Goal: Information Seeking & Learning: Understand process/instructions

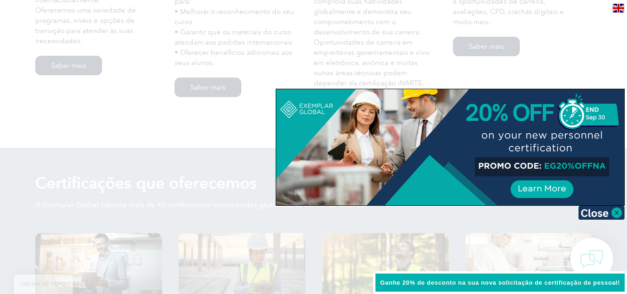
scroll to position [876, 0]
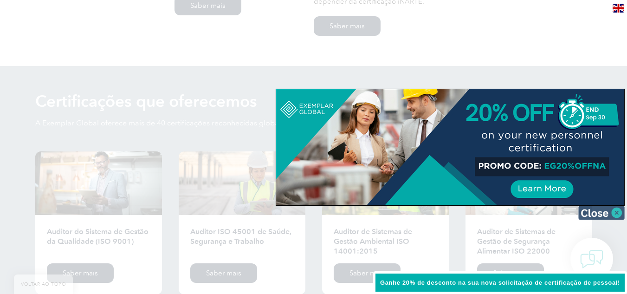
click at [612, 212] on img at bounding box center [601, 212] width 46 height 14
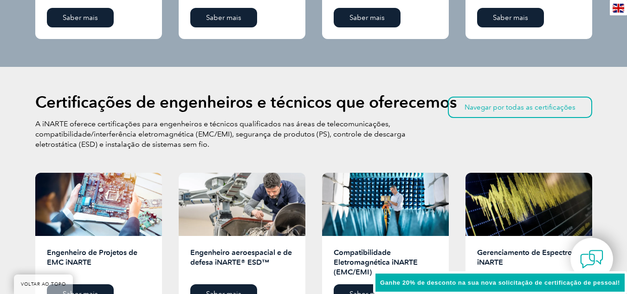
scroll to position [1015, 0]
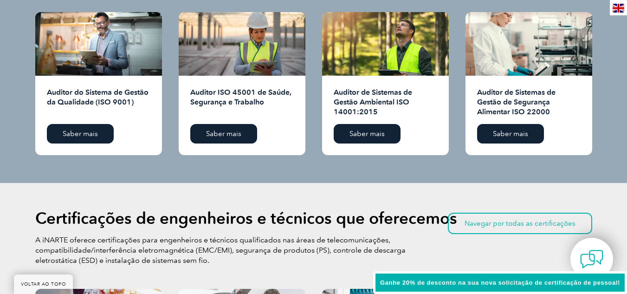
click at [101, 88] on font "Auditor do Sistema de Gestão da Qualidade (ISO 9001)" at bounding box center [98, 97] width 102 height 19
click at [88, 129] on font "Saber mais" at bounding box center [80, 133] width 35 height 8
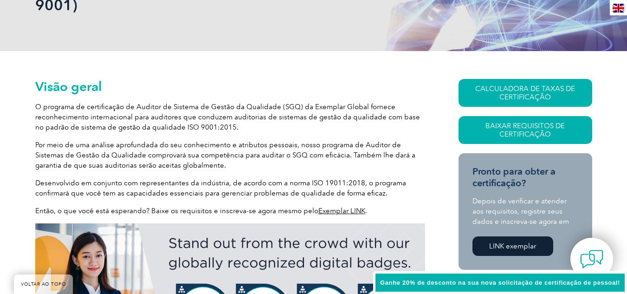
scroll to position [186, 0]
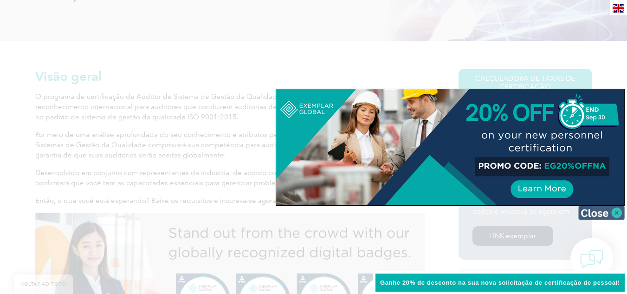
click at [614, 210] on img at bounding box center [601, 212] width 46 height 14
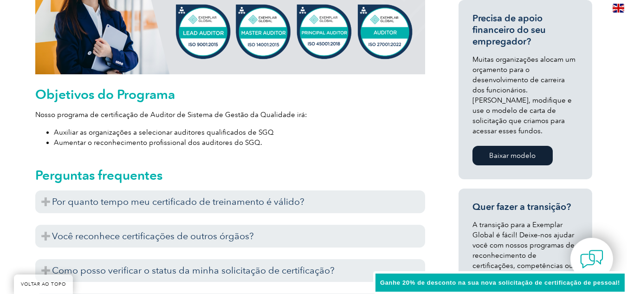
scroll to position [464, 0]
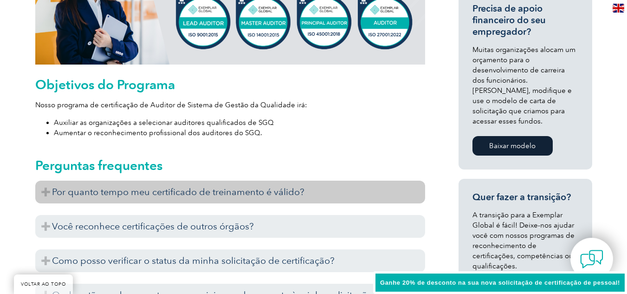
click at [245, 192] on font "Por quanto tempo meu certificado de treinamento é válido?" at bounding box center [178, 191] width 252 height 11
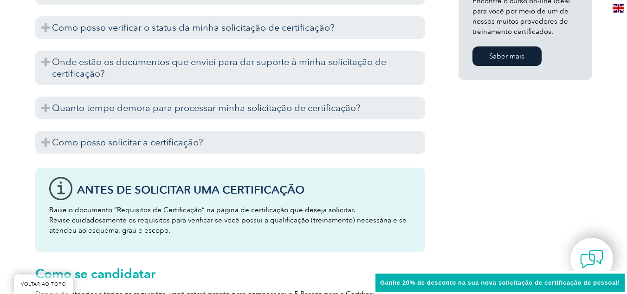
scroll to position [835, 0]
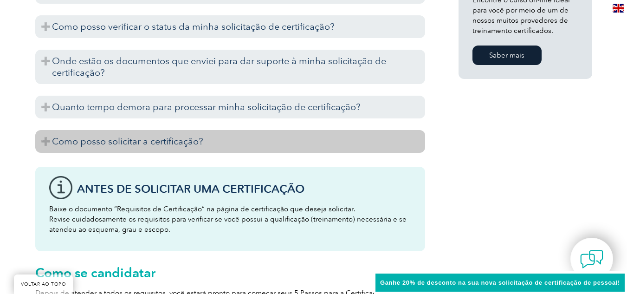
click at [127, 139] on font "Como posso solicitar a certificação?" at bounding box center [127, 140] width 151 height 11
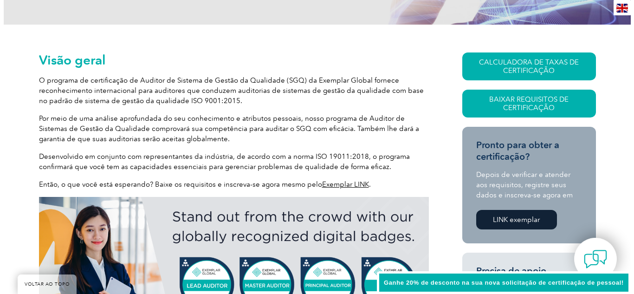
scroll to position [186, 0]
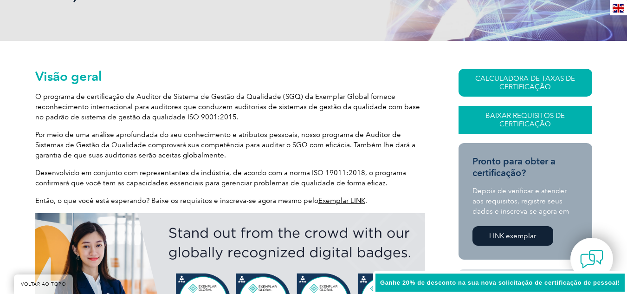
click at [539, 113] on font "Baixar Requisitos de Certificação" at bounding box center [524, 119] width 79 height 17
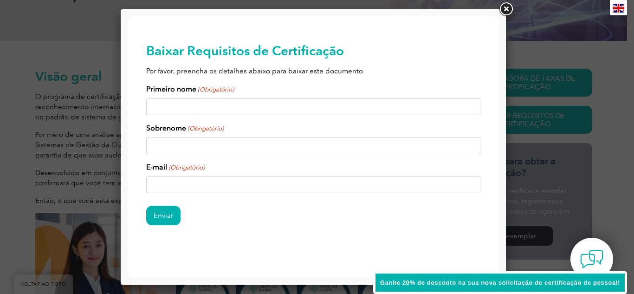
scroll to position [0, 0]
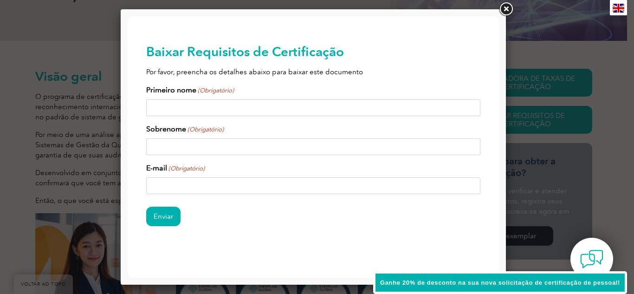
click at [509, 10] on link at bounding box center [505, 9] width 17 height 17
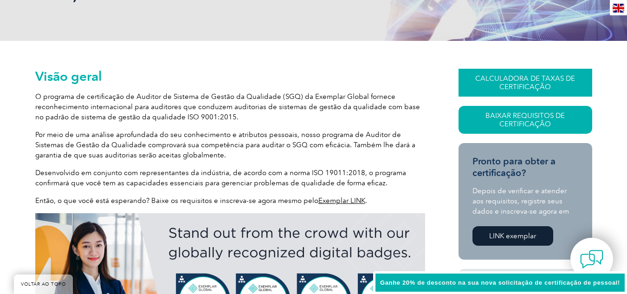
click at [508, 85] on font "CALCULADORA DE TAXAS DE CERTIFICAÇÃO" at bounding box center [525, 82] width 100 height 17
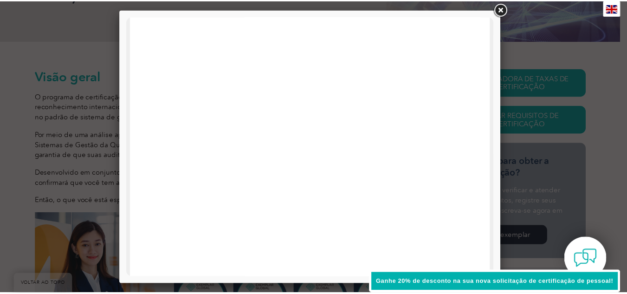
scroll to position [93, 0]
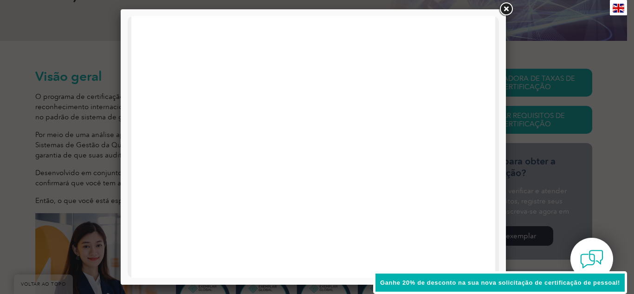
click at [507, 11] on link at bounding box center [505, 9] width 17 height 17
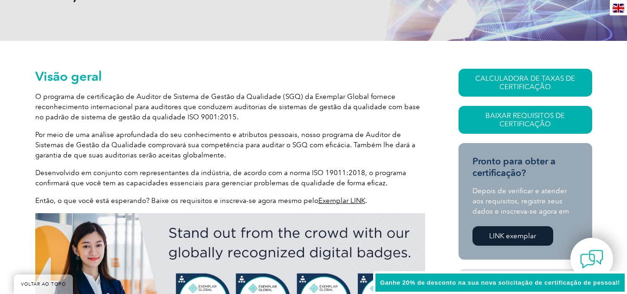
click at [326, 197] on font "Exemplar LINK" at bounding box center [341, 200] width 47 height 8
